Goal: Transaction & Acquisition: Subscribe to service/newsletter

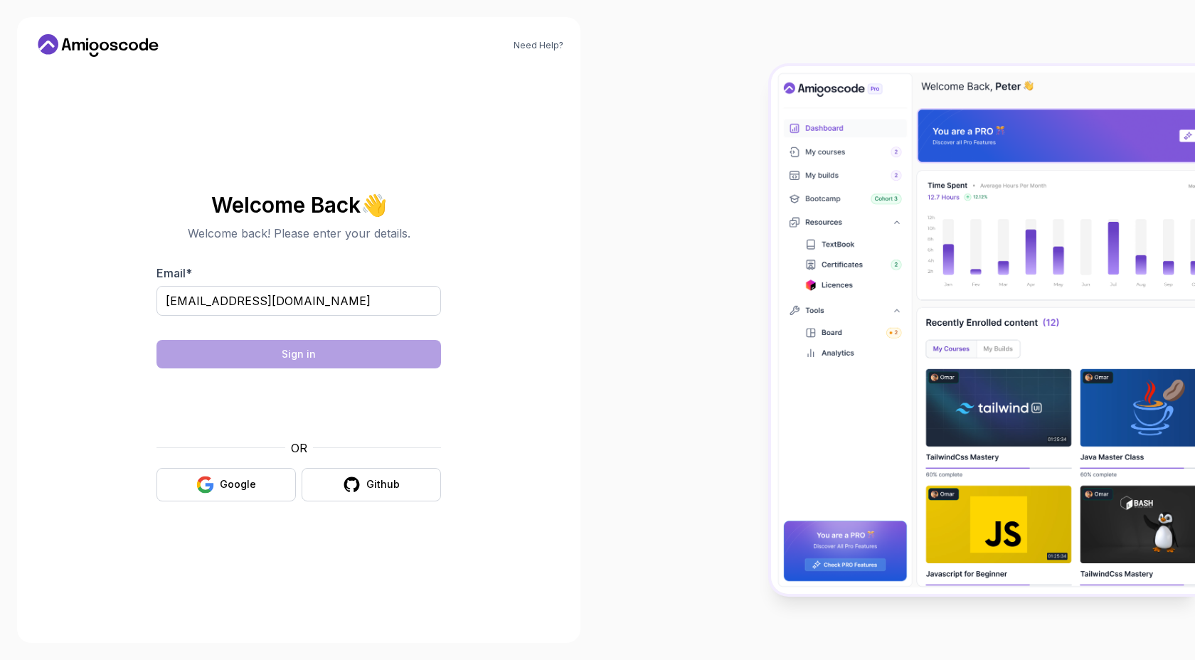
type input "[EMAIL_ADDRESS][DOMAIN_NAME]"
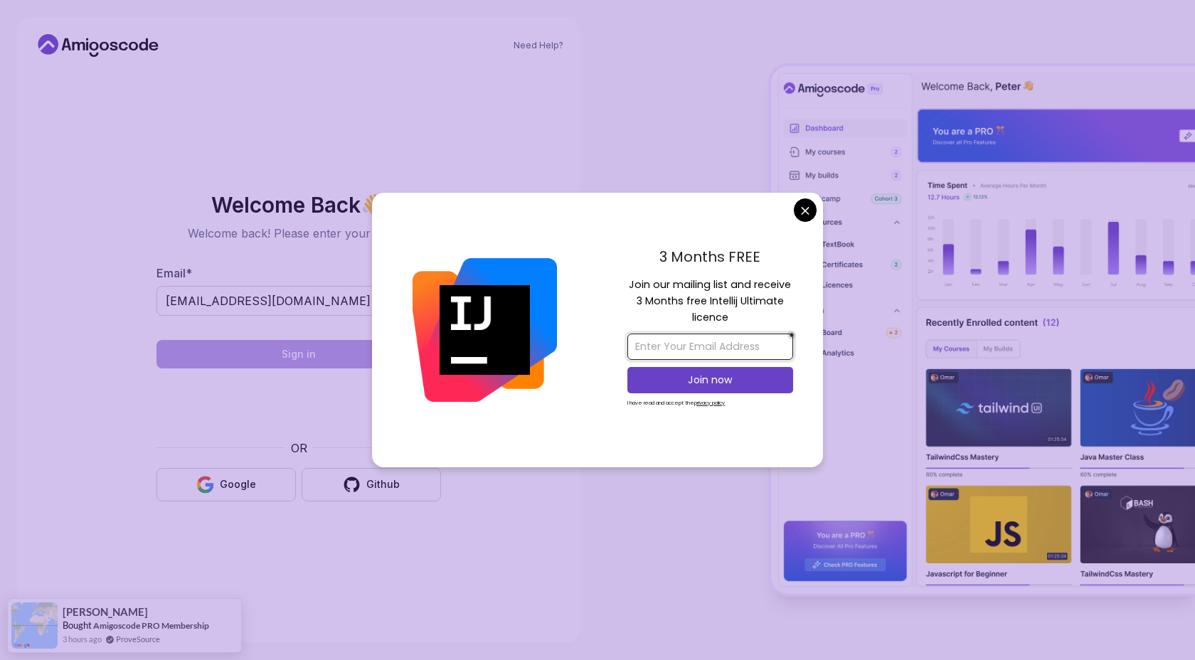
click at [703, 349] on input "email" at bounding box center [710, 347] width 166 height 26
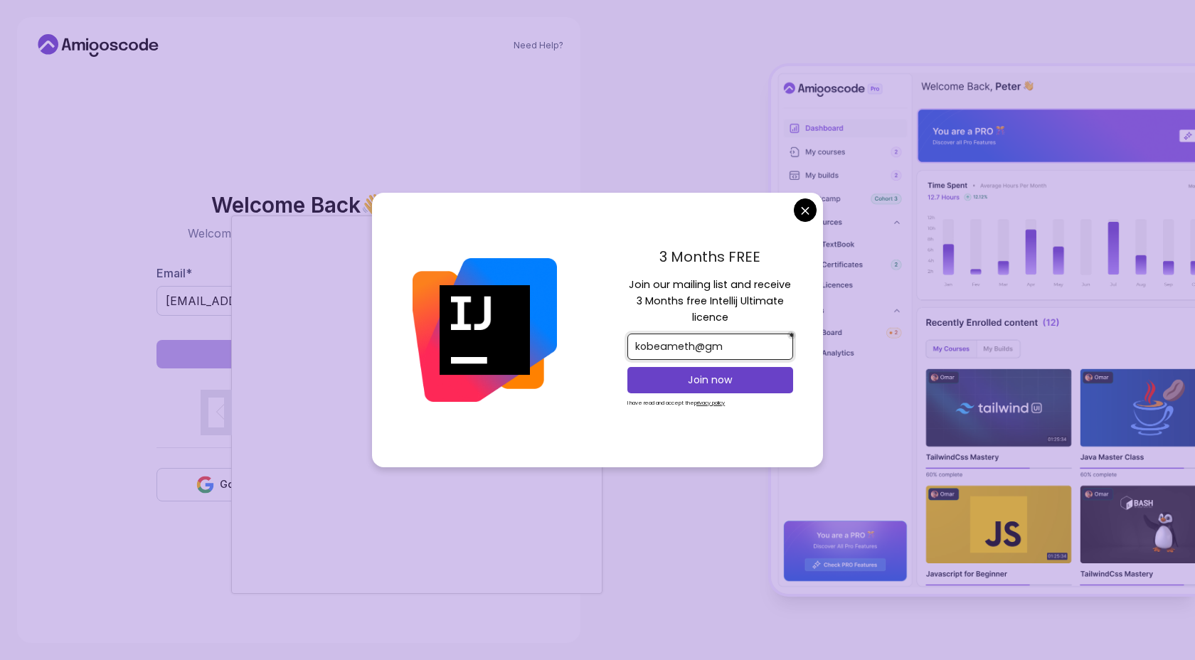
click at [741, 350] on input "kobeameth@gm" at bounding box center [710, 347] width 166 height 26
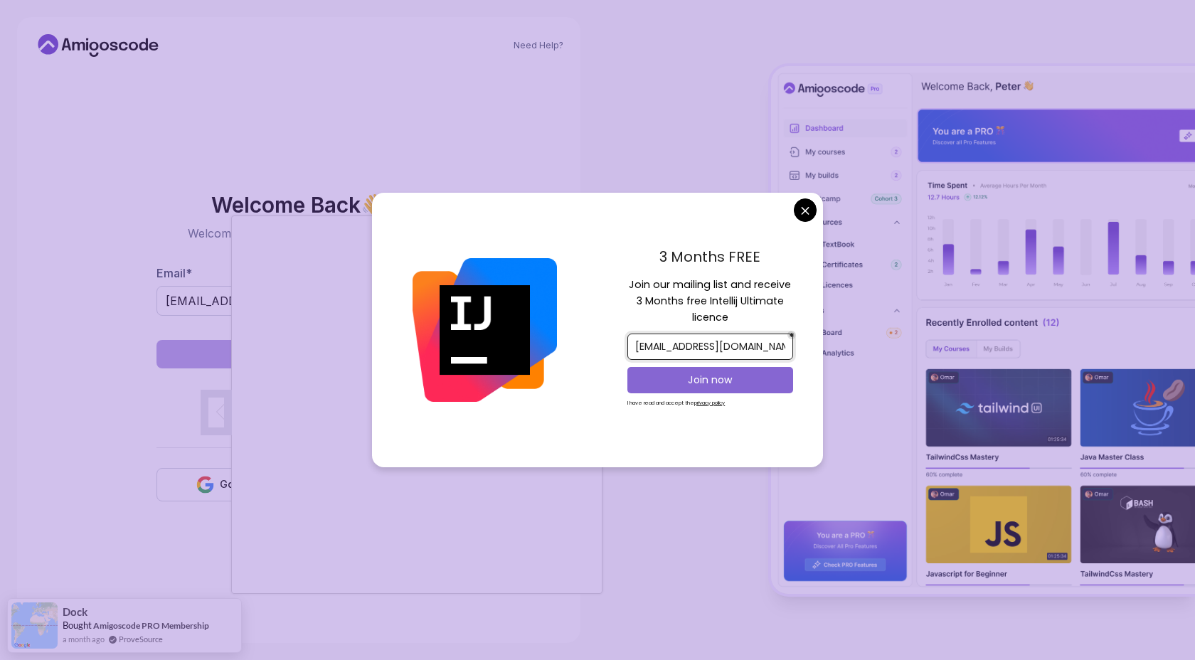
type input "[EMAIL_ADDRESS][DOMAIN_NAME]"
click at [755, 383] on p "Join now" at bounding box center [710, 380] width 134 height 14
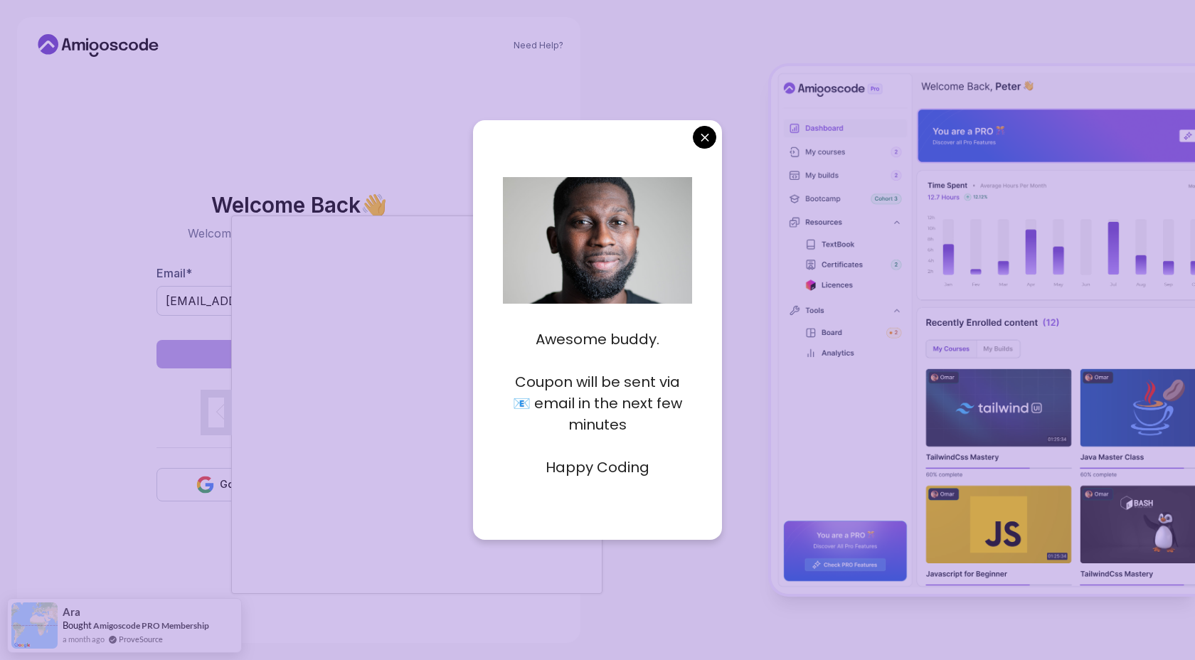
click at [706, 139] on body "Need Help? Welcome Back 👋 Welcome back! Please enter your details. Email * [EMA…" at bounding box center [597, 330] width 1195 height 660
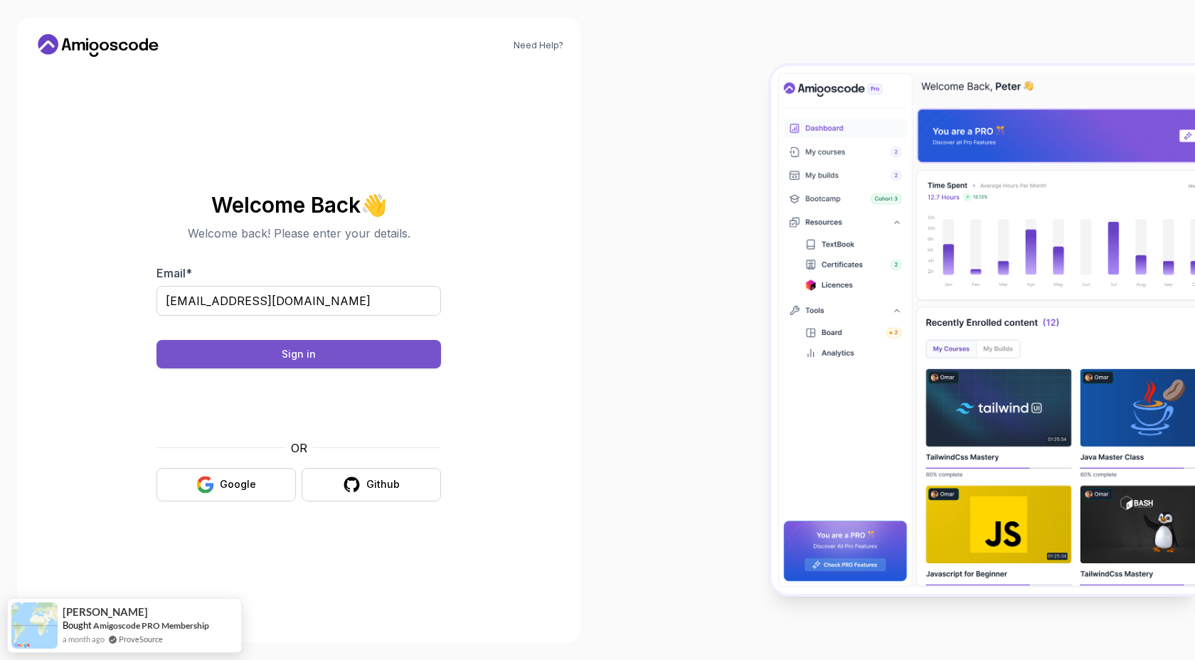
click at [397, 356] on button "Sign in" at bounding box center [298, 354] width 284 height 28
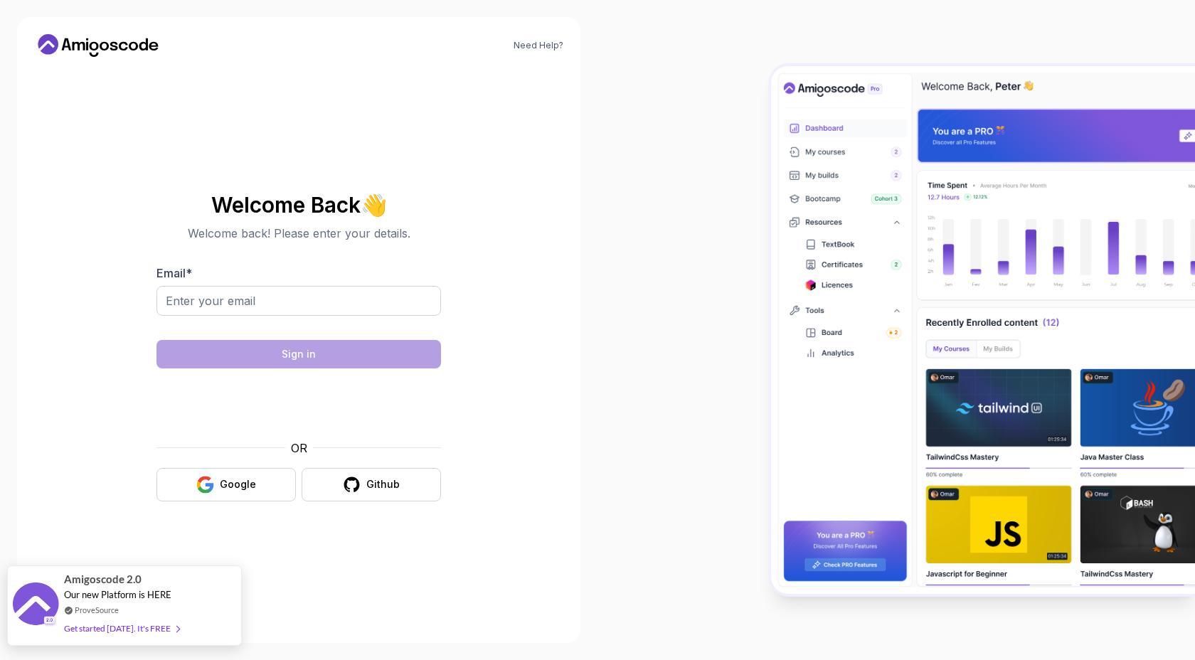
click at [125, 626] on div "Get started [DATE]. It's FREE" at bounding box center [121, 628] width 115 height 16
